Goal: Task Accomplishment & Management: Manage account settings

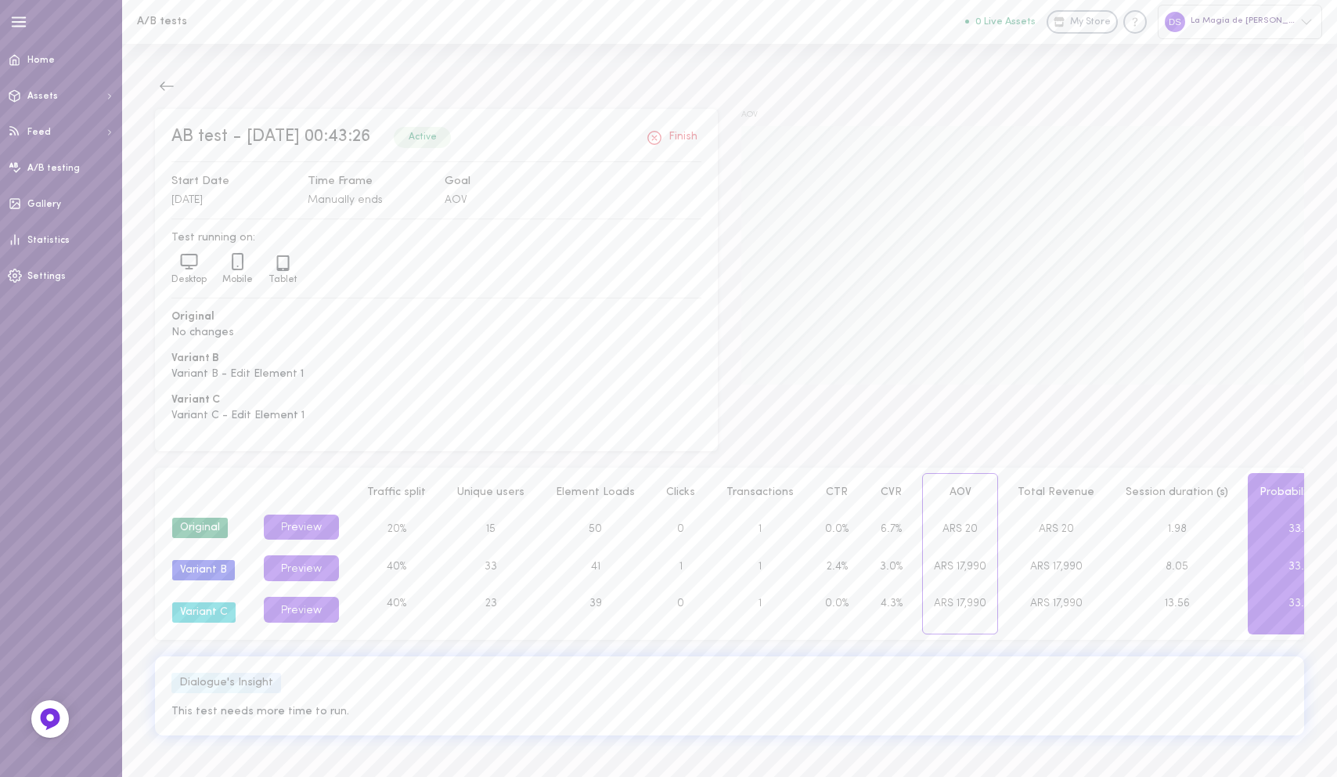
click at [451, 143] on div "Active" at bounding box center [422, 137] width 57 height 20
click at [48, 63] on span "Home" at bounding box center [40, 60] width 27 height 9
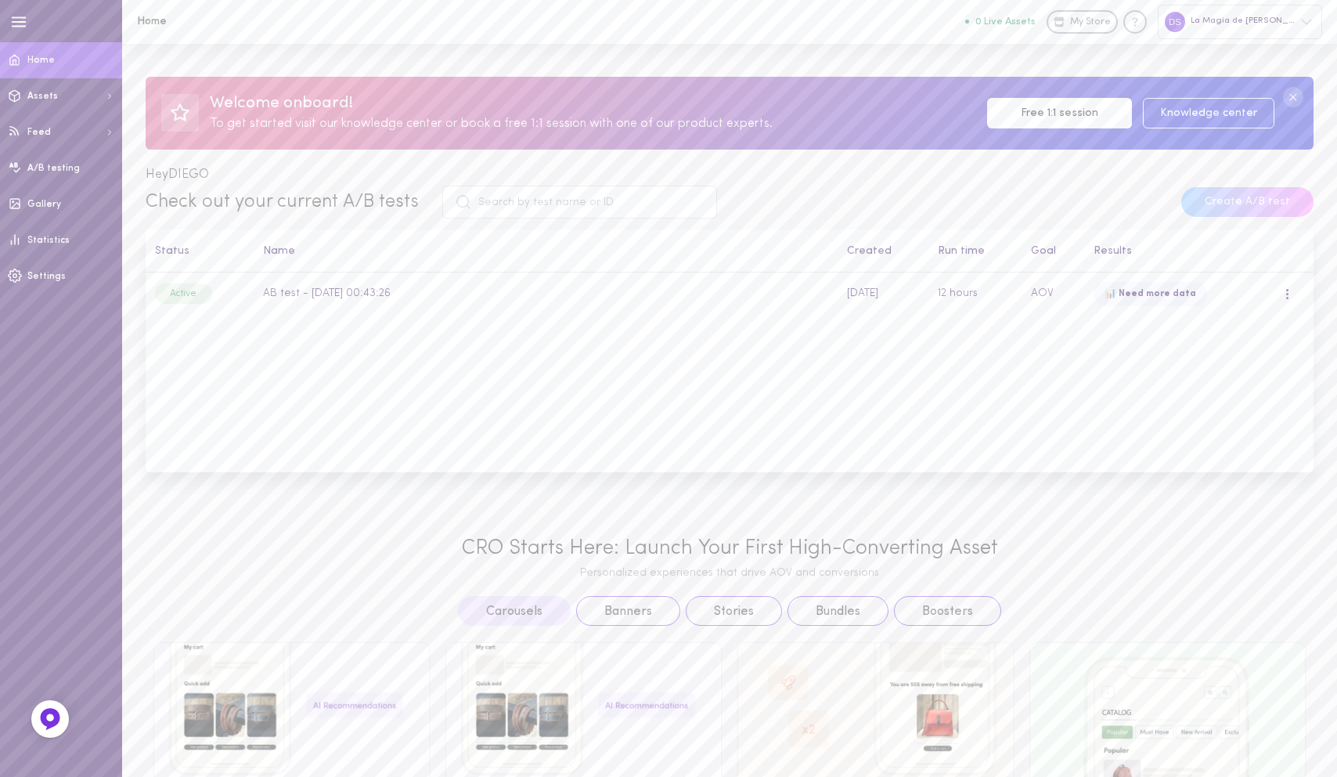
click at [20, 24] on icon "button" at bounding box center [18, 21] width 17 height 17
click at [23, 24] on icon "button" at bounding box center [18, 21] width 17 height 17
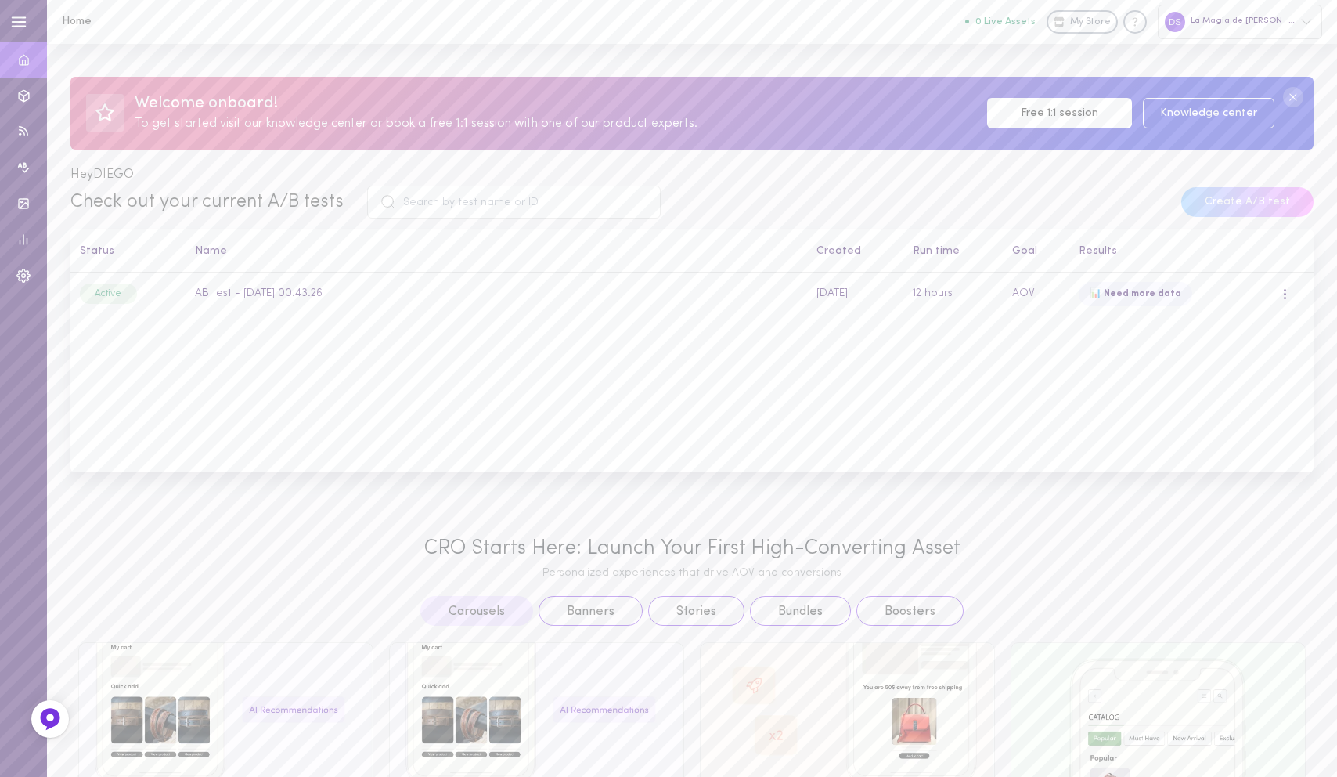
click at [23, 24] on icon "button" at bounding box center [18, 21] width 17 height 17
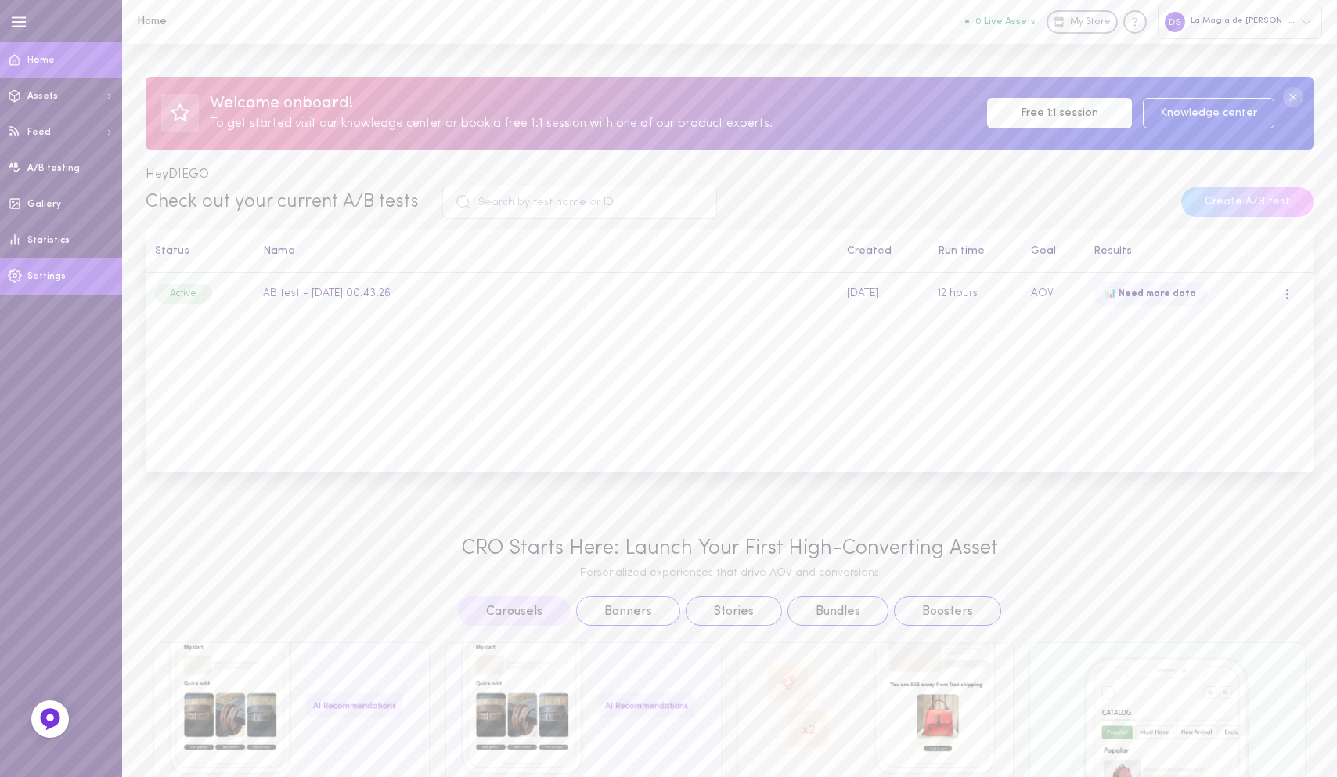
click at [42, 272] on span "Settings" at bounding box center [46, 276] width 38 height 9
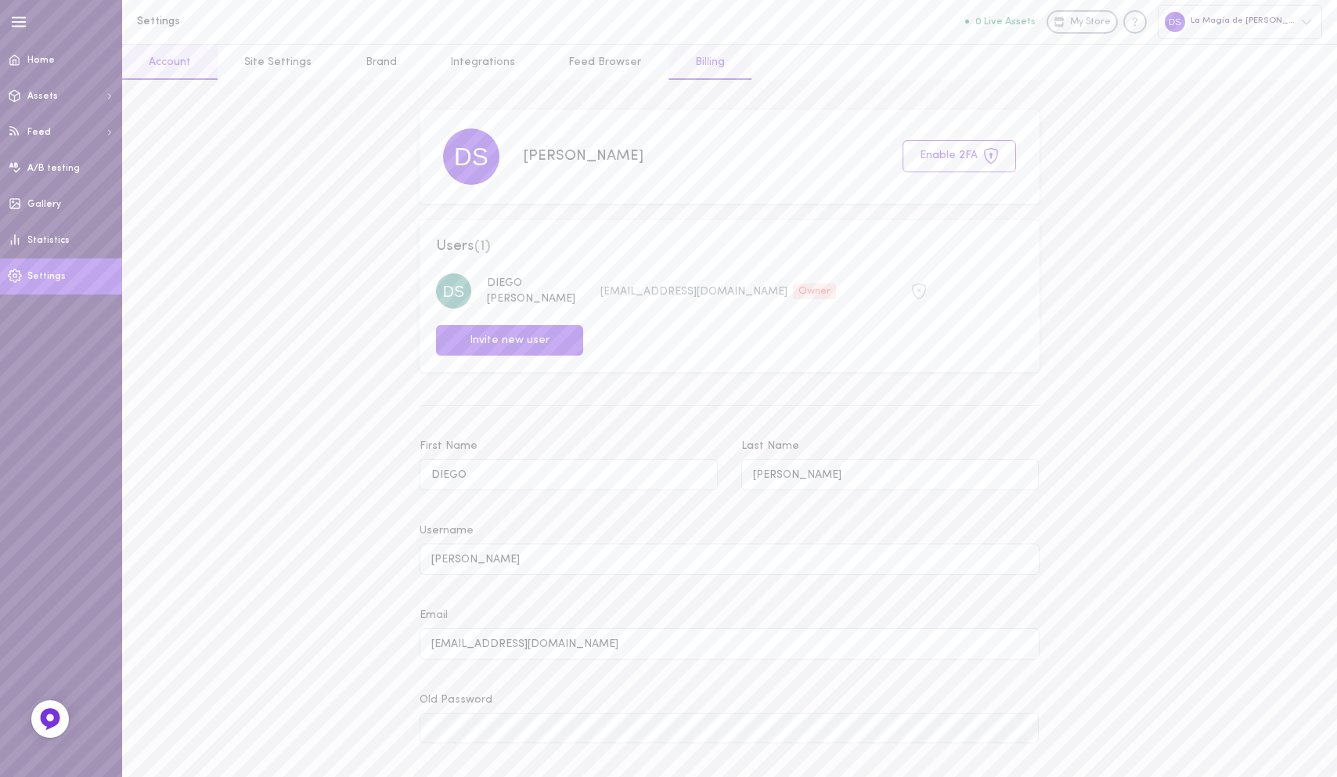
click at [692, 61] on link "Billing" at bounding box center [710, 62] width 83 height 35
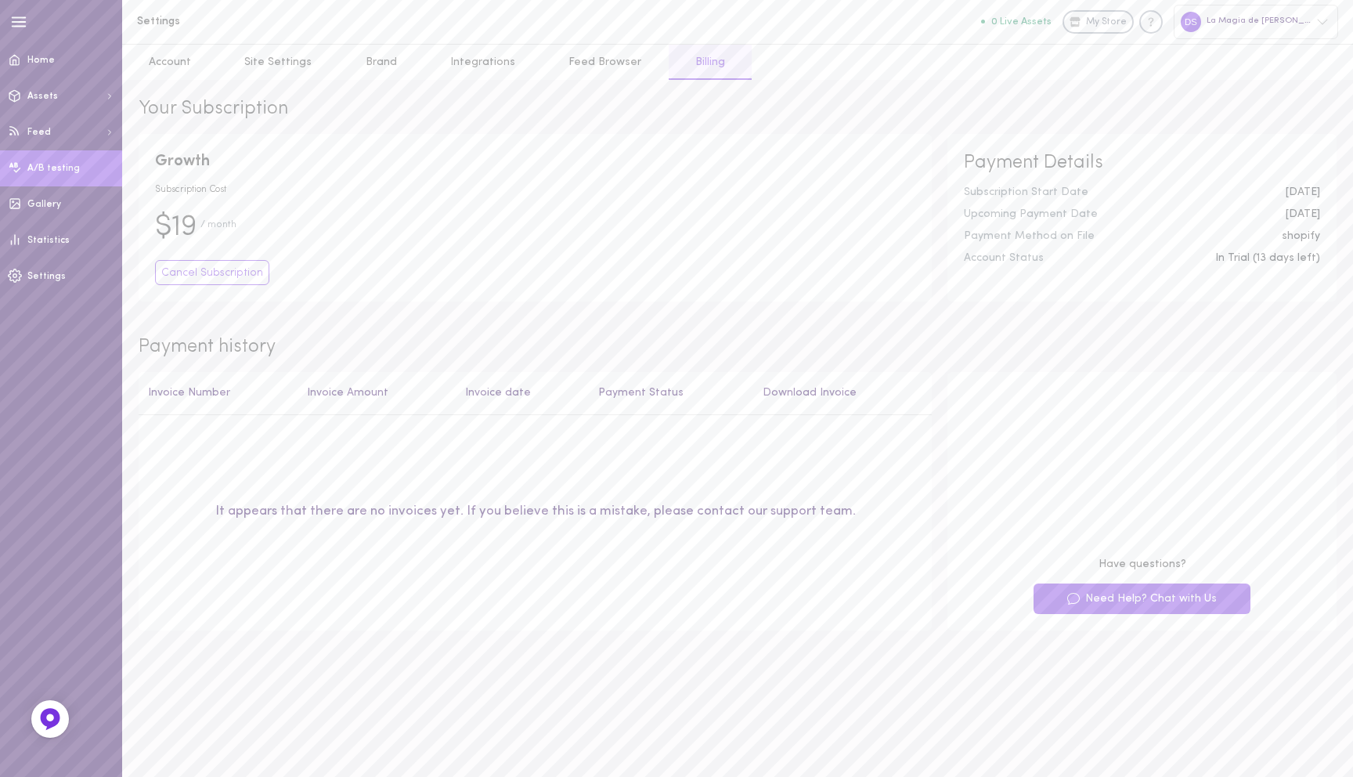
click at [45, 174] on link "A/B testing" at bounding box center [61, 168] width 122 height 36
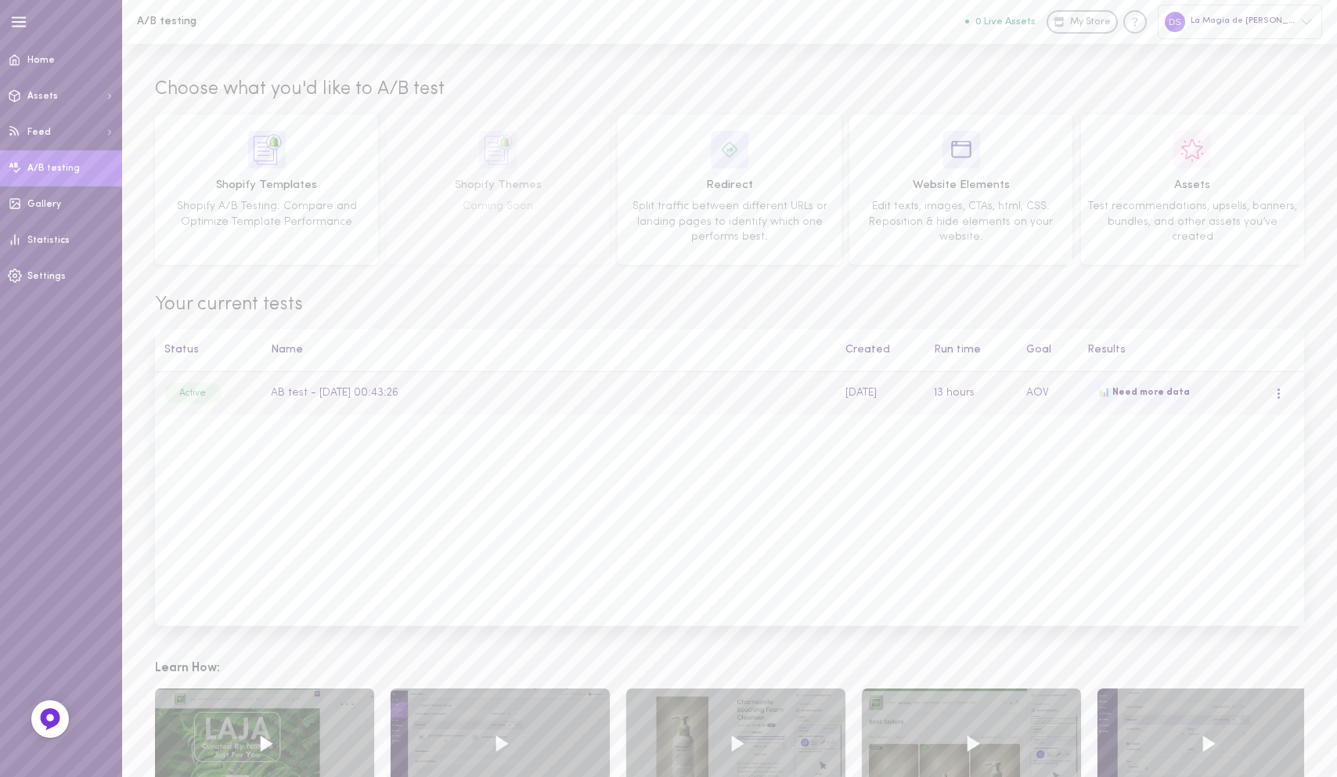
click at [256, 387] on td "Active" at bounding box center [208, 393] width 106 height 43
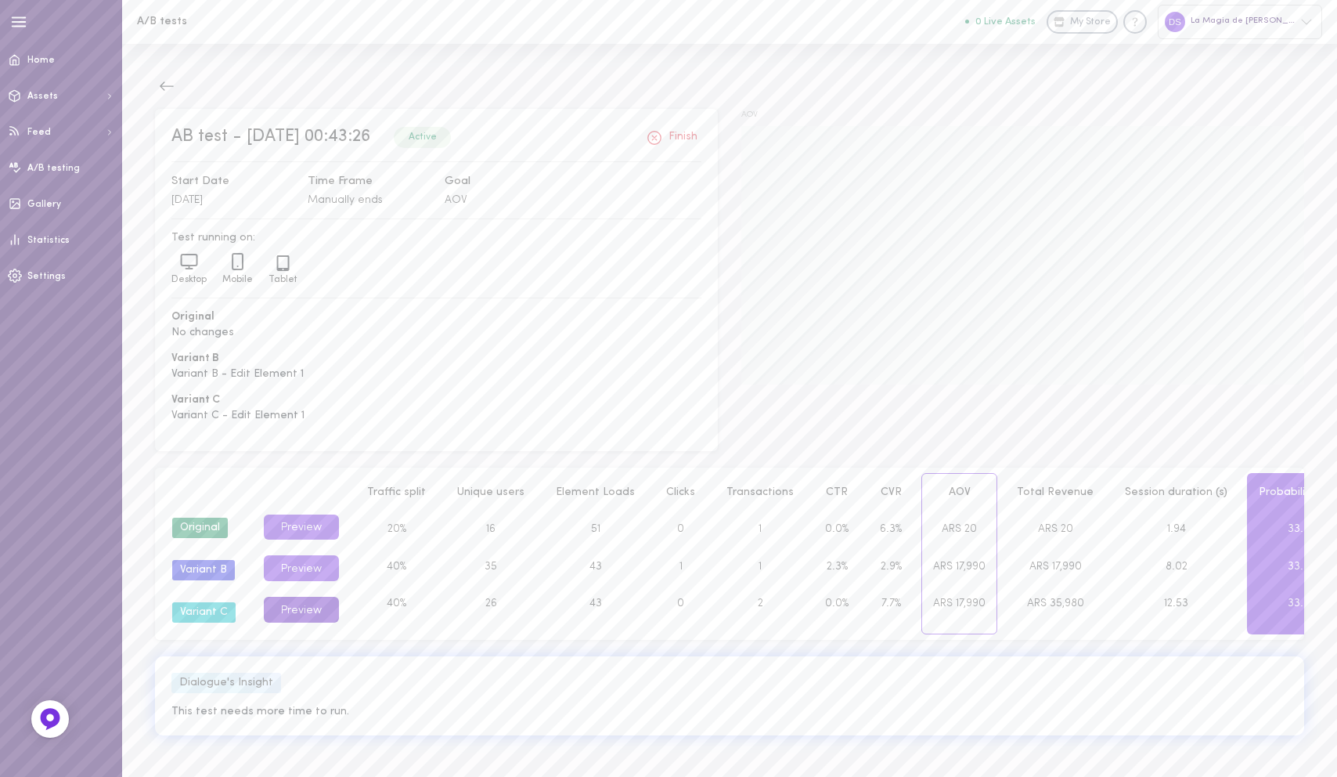
click at [286, 605] on button "Preview" at bounding box center [301, 609] width 75 height 26
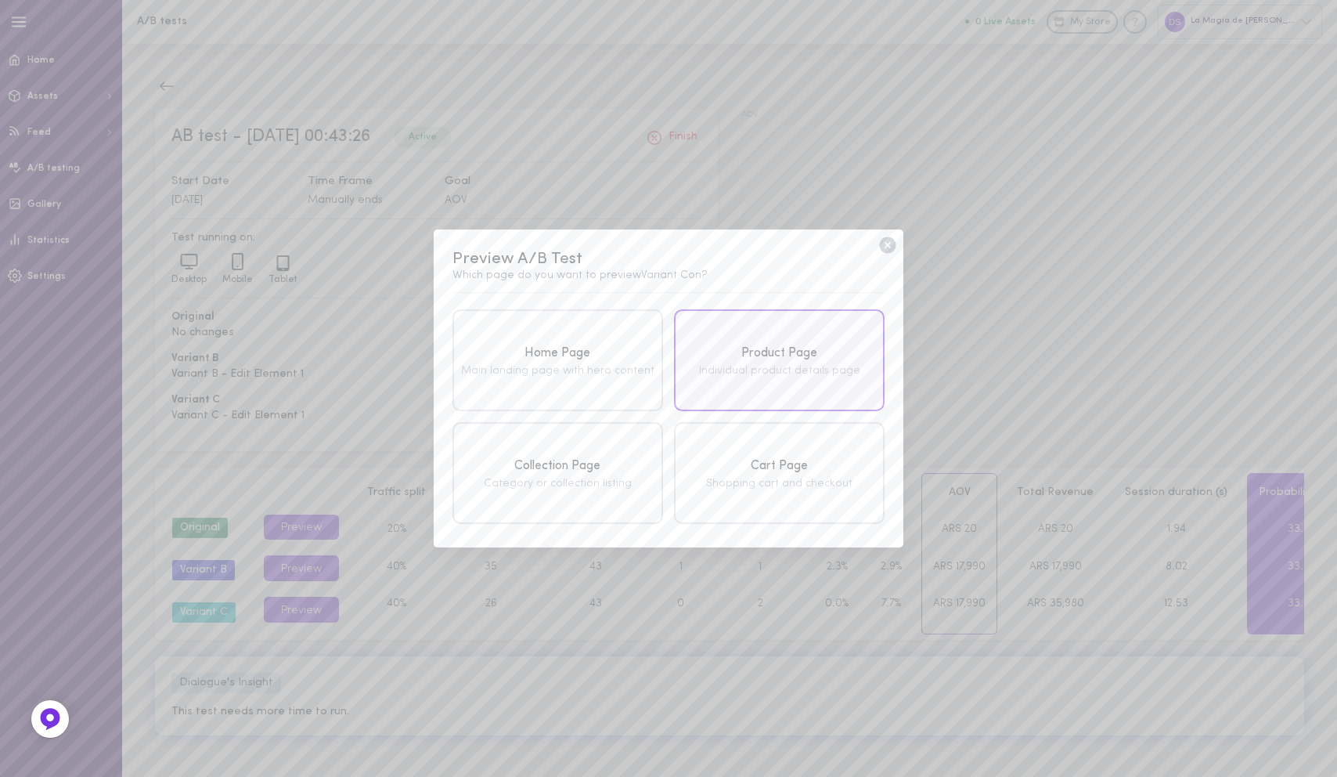
click at [771, 360] on div "Product Page" at bounding box center [780, 354] width 202 height 20
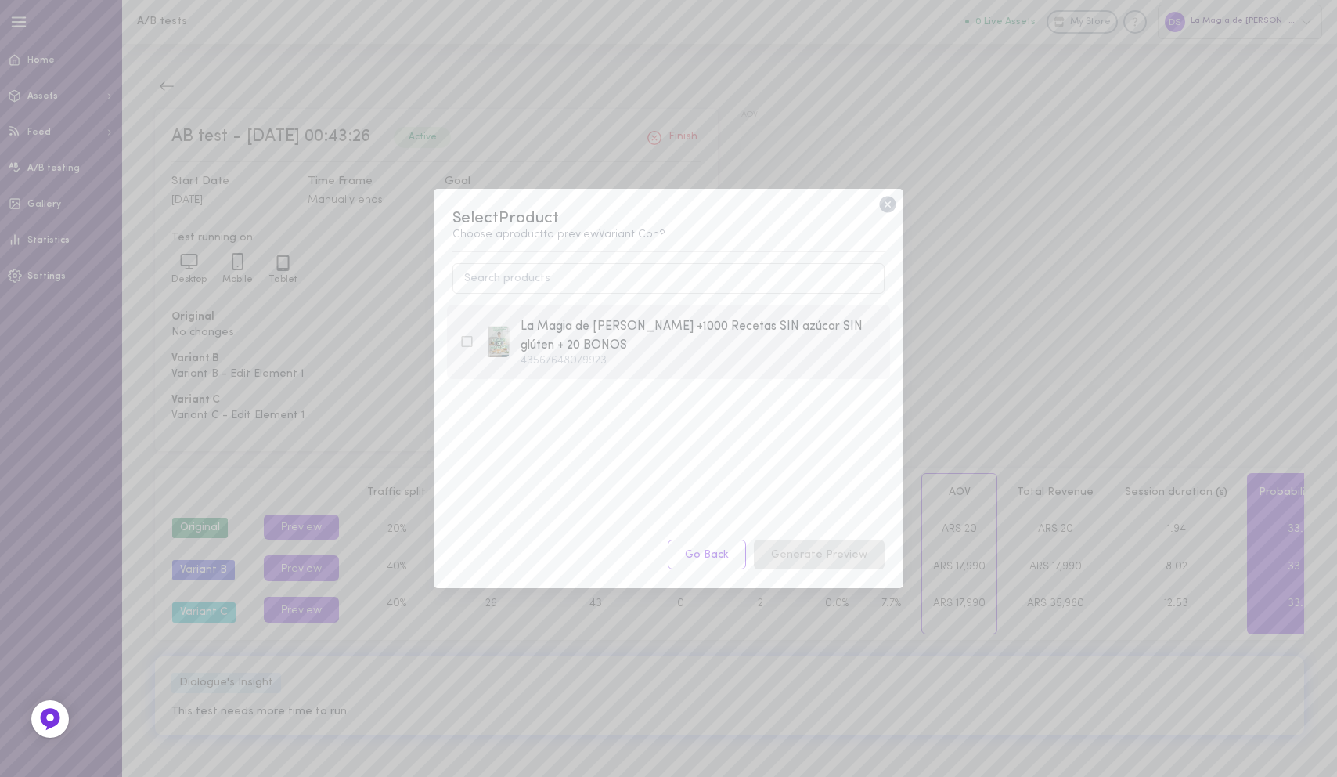
click at [658, 346] on div "La Magia de Comer Sano +1000 Recetas SIN azúcar SIN glúten + 20 BONOS" at bounding box center [699, 336] width 357 height 38
click at [827, 555] on button "Generate Preview" at bounding box center [819, 554] width 131 height 31
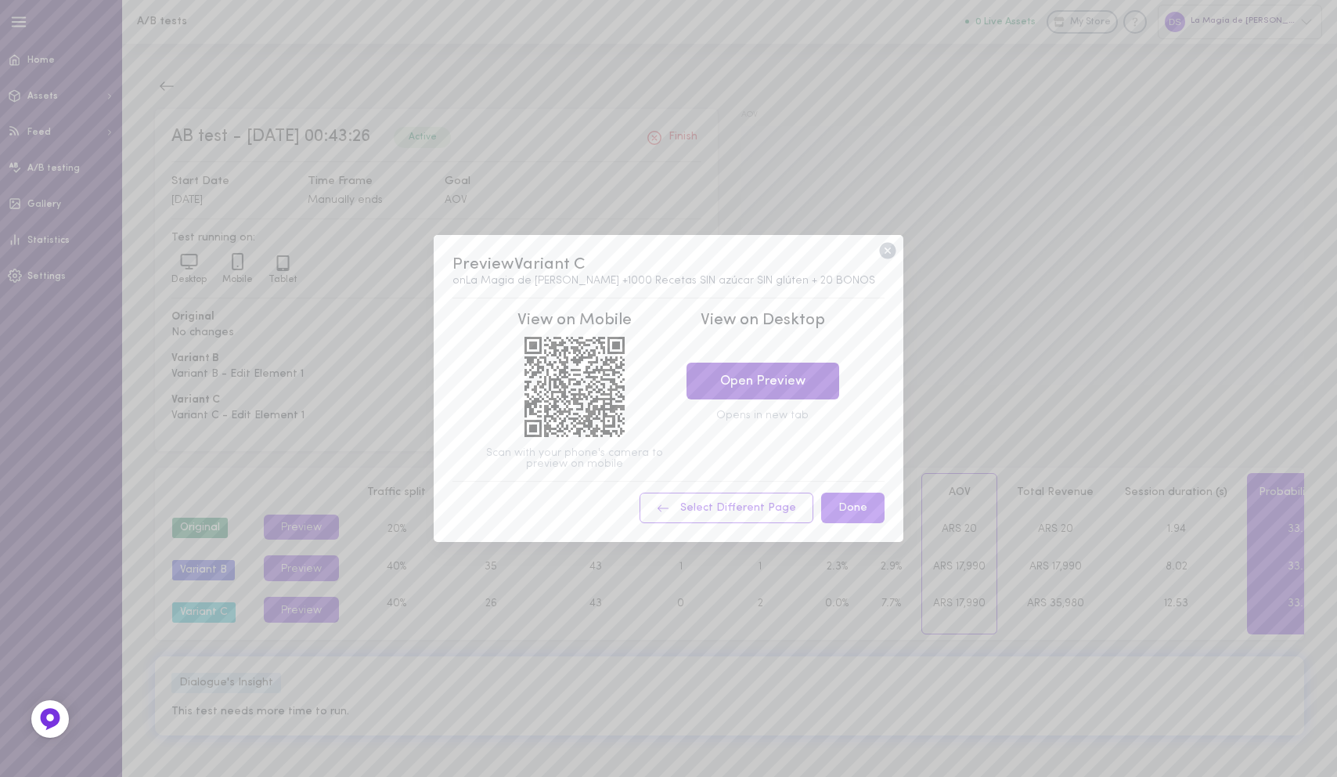
click at [790, 382] on link "Open Preview" at bounding box center [763, 380] width 153 height 37
click at [887, 252] on icon at bounding box center [888, 250] width 20 height 20
